Goal: Task Accomplishment & Management: Manage account settings

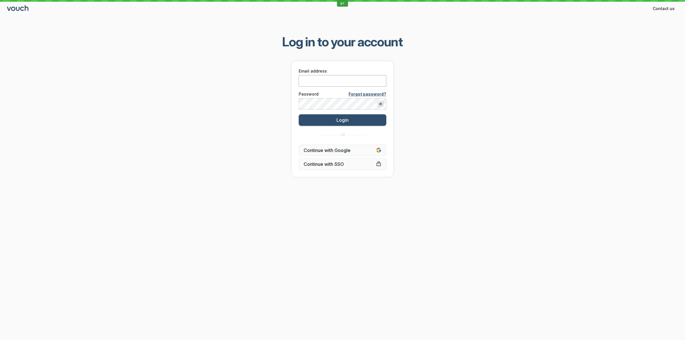
click at [347, 82] on input "Email address" at bounding box center [343, 81] width 88 height 12
paste input "[PERSON_NAME][EMAIL_ADDRESS][DOMAIN_NAME]"
type input "[PERSON_NAME][EMAIL_ADDRESS][DOMAIN_NAME]"
click at [281, 113] on div "Log in to your account Email address [PERSON_NAME][EMAIL_ADDRESS][DOMAIN_NAME] …" at bounding box center [342, 105] width 685 height 162
click at [326, 118] on button "Login" at bounding box center [343, 120] width 88 height 12
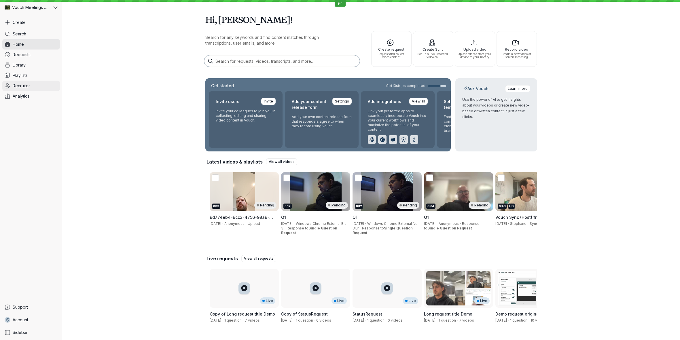
click at [35, 85] on link "Recruiter" at bounding box center [31, 86] width 58 height 10
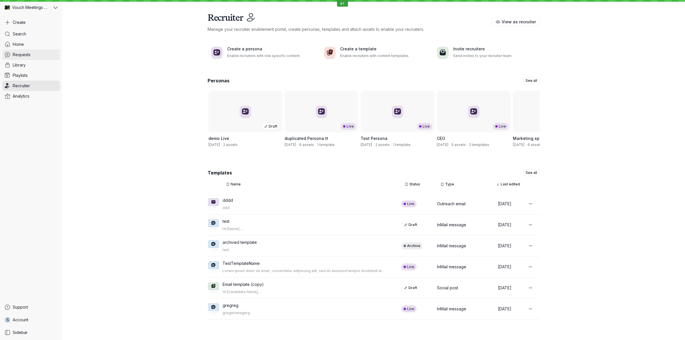
click at [31, 58] on link "Requests" at bounding box center [31, 55] width 58 height 10
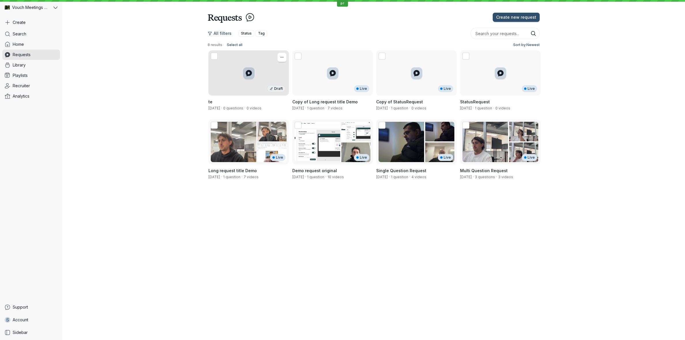
click at [237, 91] on div "Draft" at bounding box center [248, 72] width 80 height 45
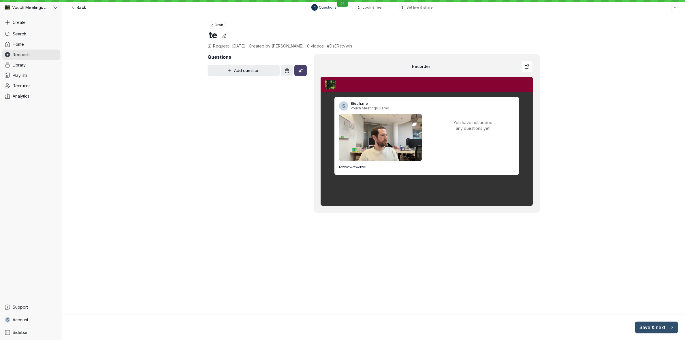
click at [363, 7] on div "Look & feel" at bounding box center [372, 7] width 20 height 5
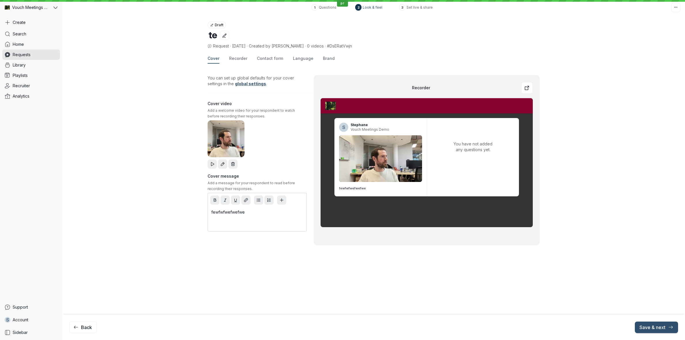
click at [256, 211] on p "fewfwfwefwefwe" at bounding box center [257, 212] width 92 height 6
click at [230, 166] on button "Remove video" at bounding box center [232, 164] width 9 height 9
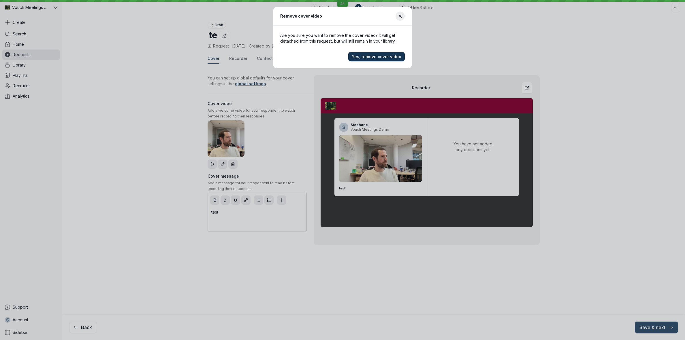
click at [368, 60] on button "Yes, remove cover video" at bounding box center [376, 56] width 56 height 9
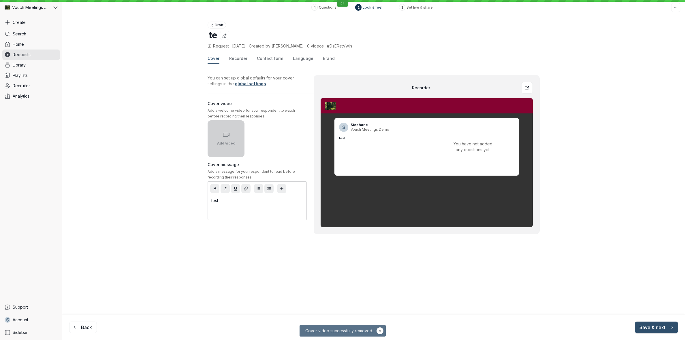
click at [238, 143] on button "Add video" at bounding box center [225, 138] width 37 height 37
